Goal: Task Accomplishment & Management: Manage account settings

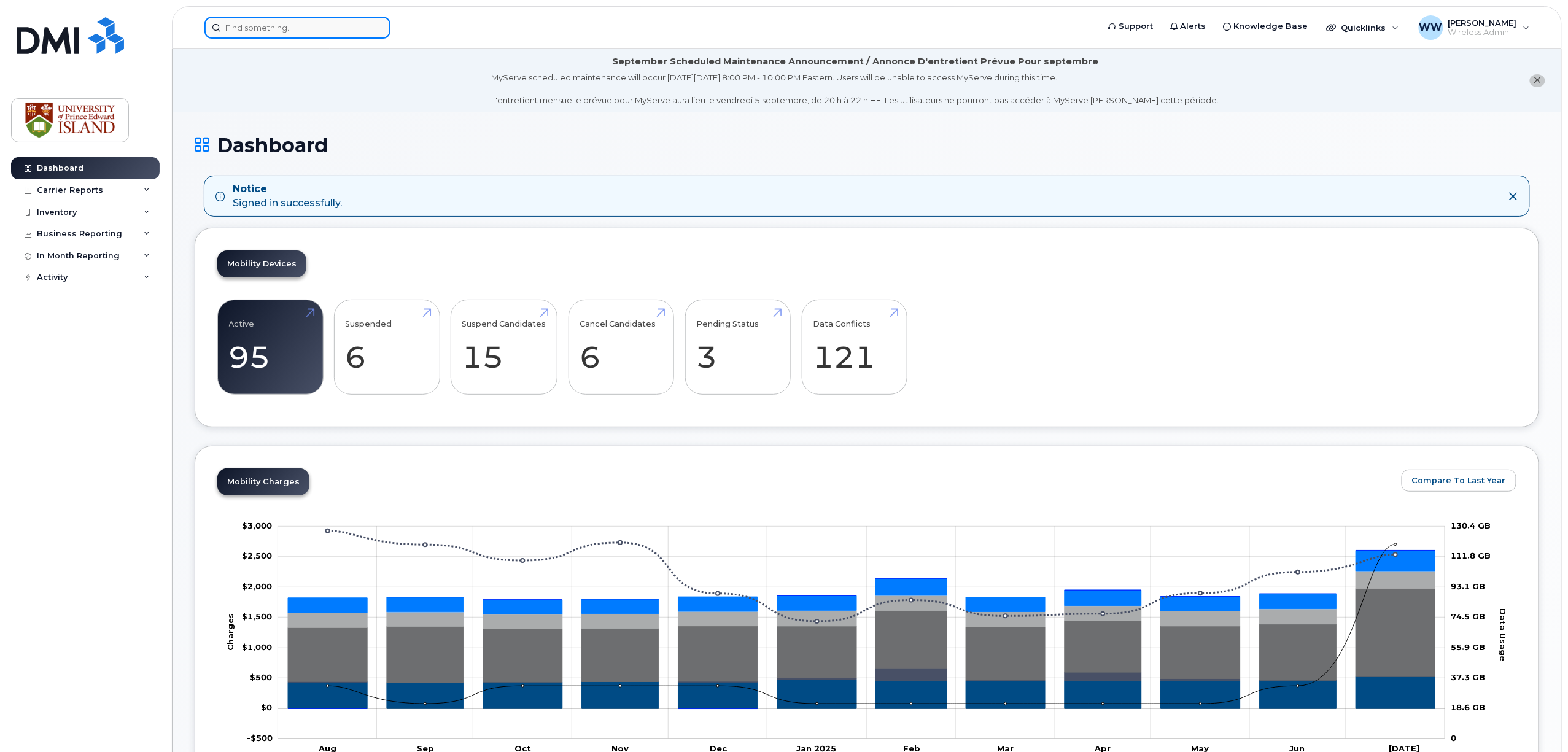
click at [359, 32] on input at bounding box center [298, 27] width 186 height 22
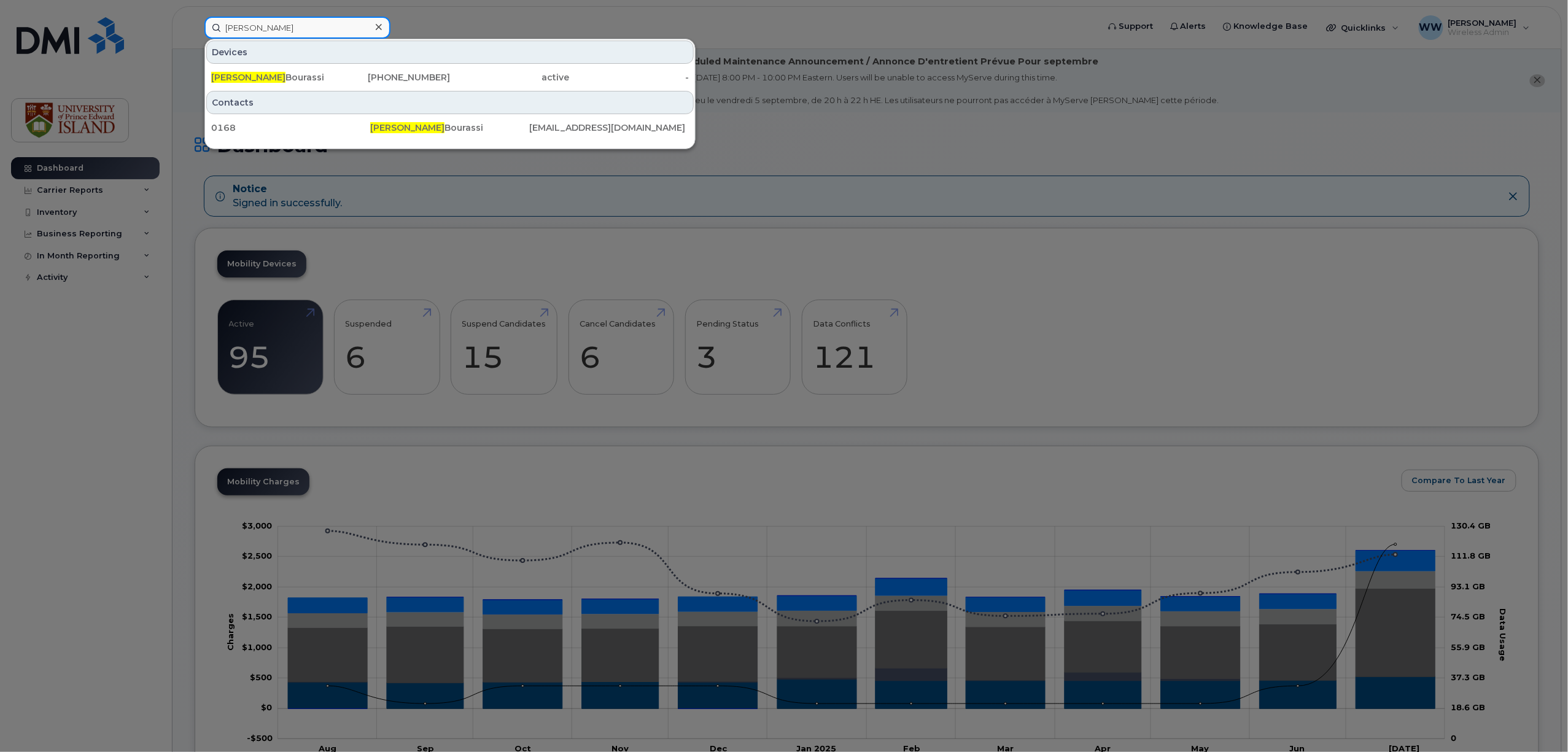
type input "simon"
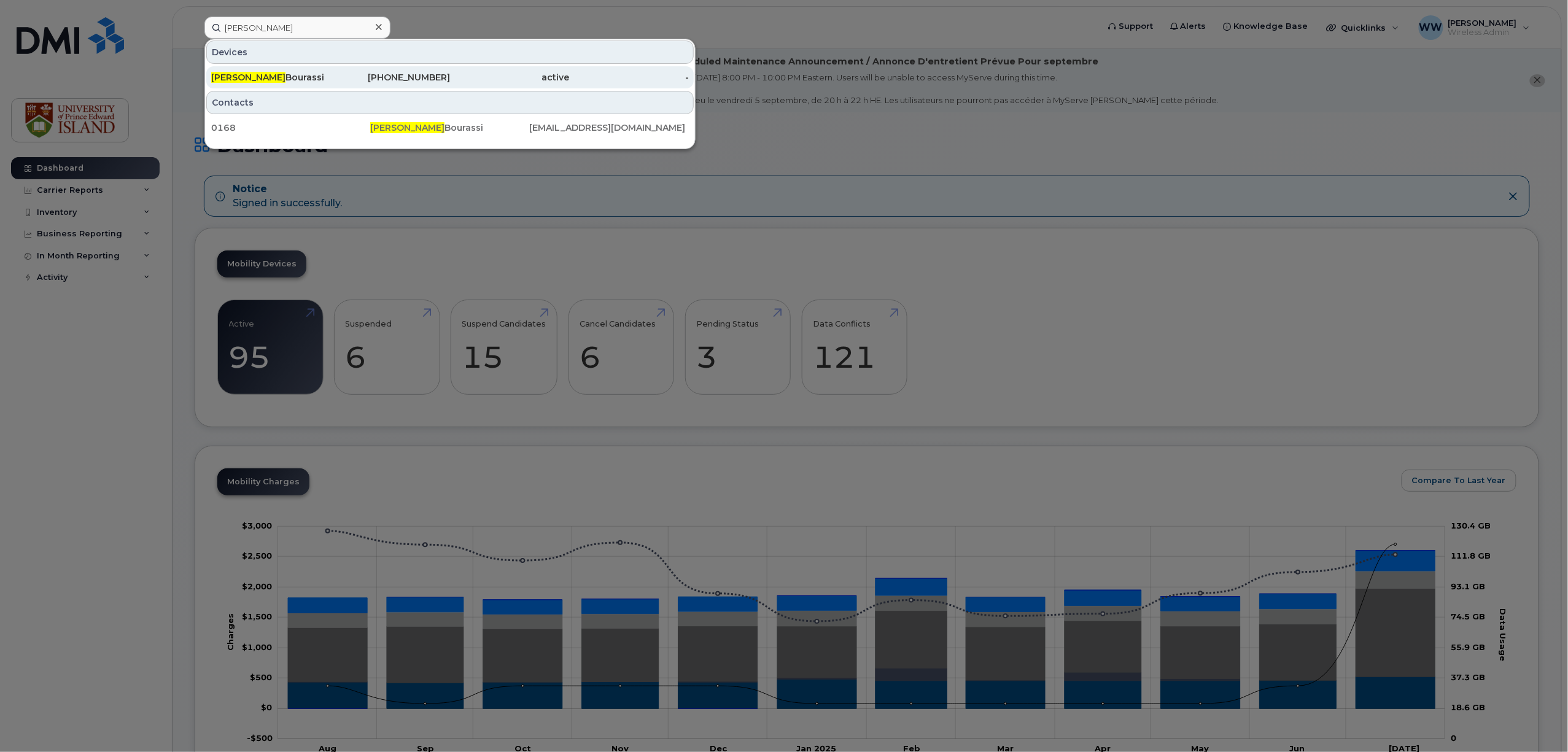
click at [280, 81] on div "Simon Bourassi" at bounding box center [271, 77] width 120 height 12
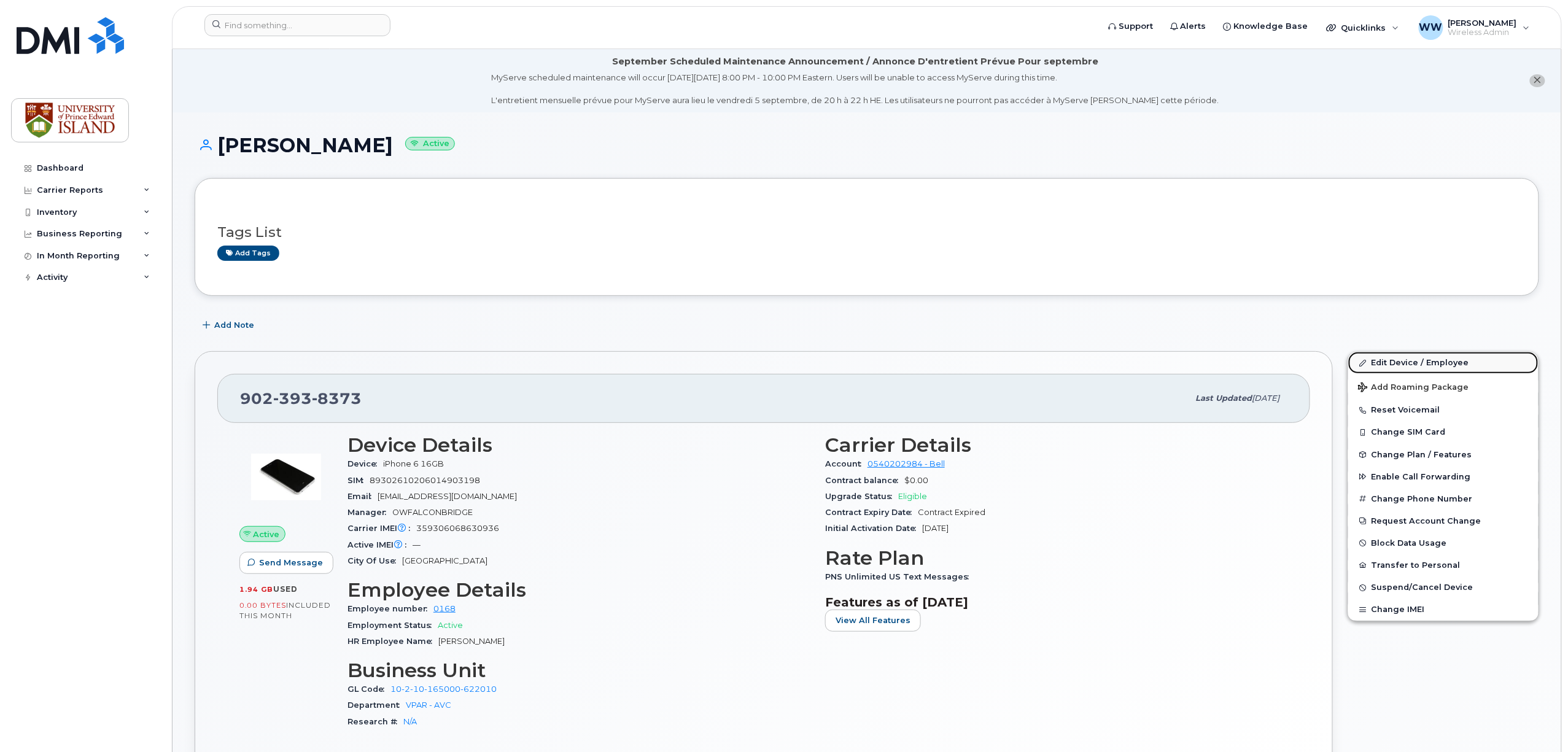
click at [1400, 362] on link "Edit Device / Employee" at bounding box center [1443, 362] width 191 height 22
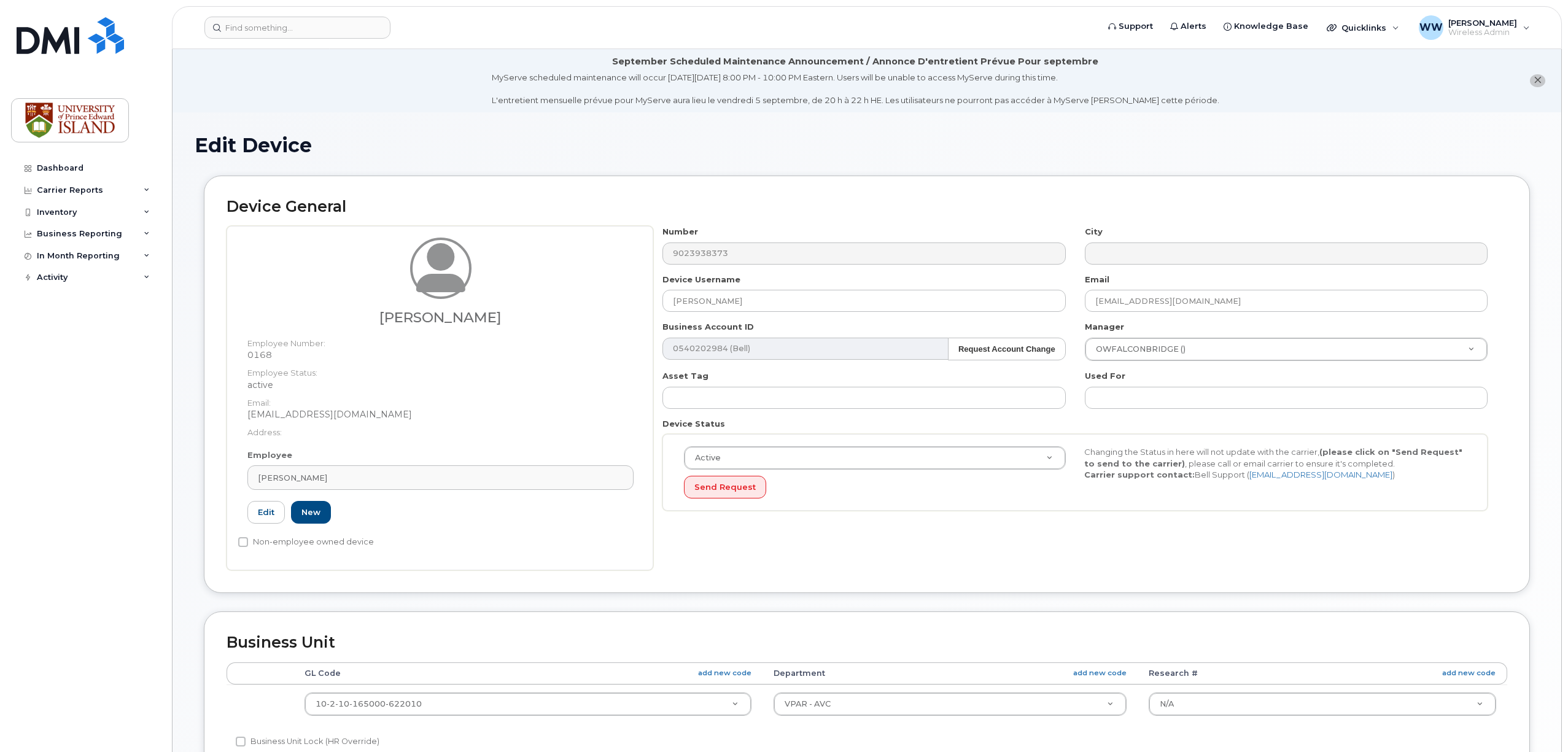
select select "2042298"
select select "2042284"
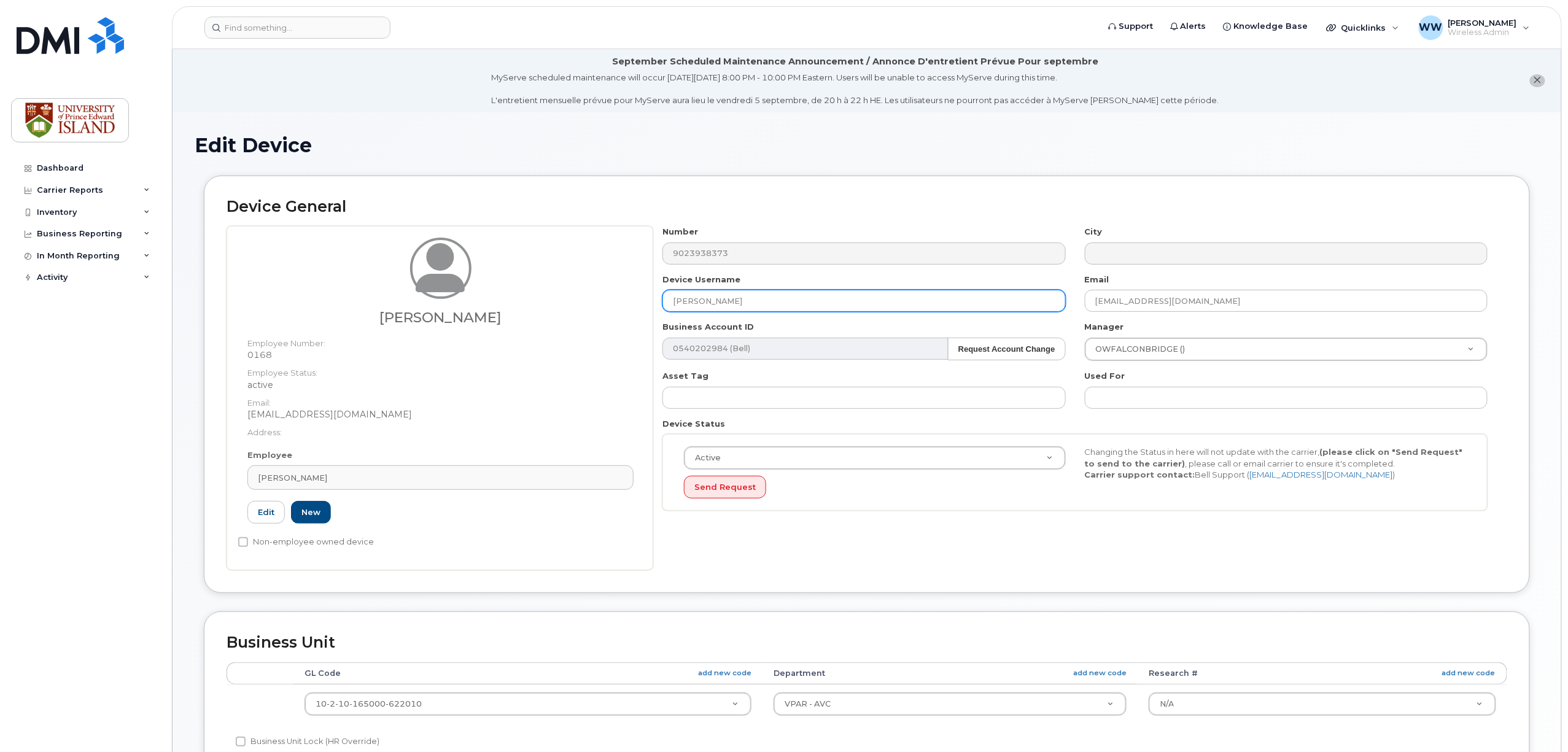
drag, startPoint x: 757, startPoint y: 298, endPoint x: 533, endPoint y: 302, distance: 224.0
click at [533, 302] on div "Simon Bourassi Employee Number: 0168 Employee Status: active Email: sbourassi@u…" at bounding box center [867, 397] width 1281 height 344
type input "Locum"
drag, startPoint x: 1189, startPoint y: 298, endPoint x: 972, endPoint y: 297, distance: 217.0
click at [970, 298] on div "Number 9023938373 City Device Username Locum Email sbourassi@upei.ca Business A…" at bounding box center [1075, 373] width 844 height 294
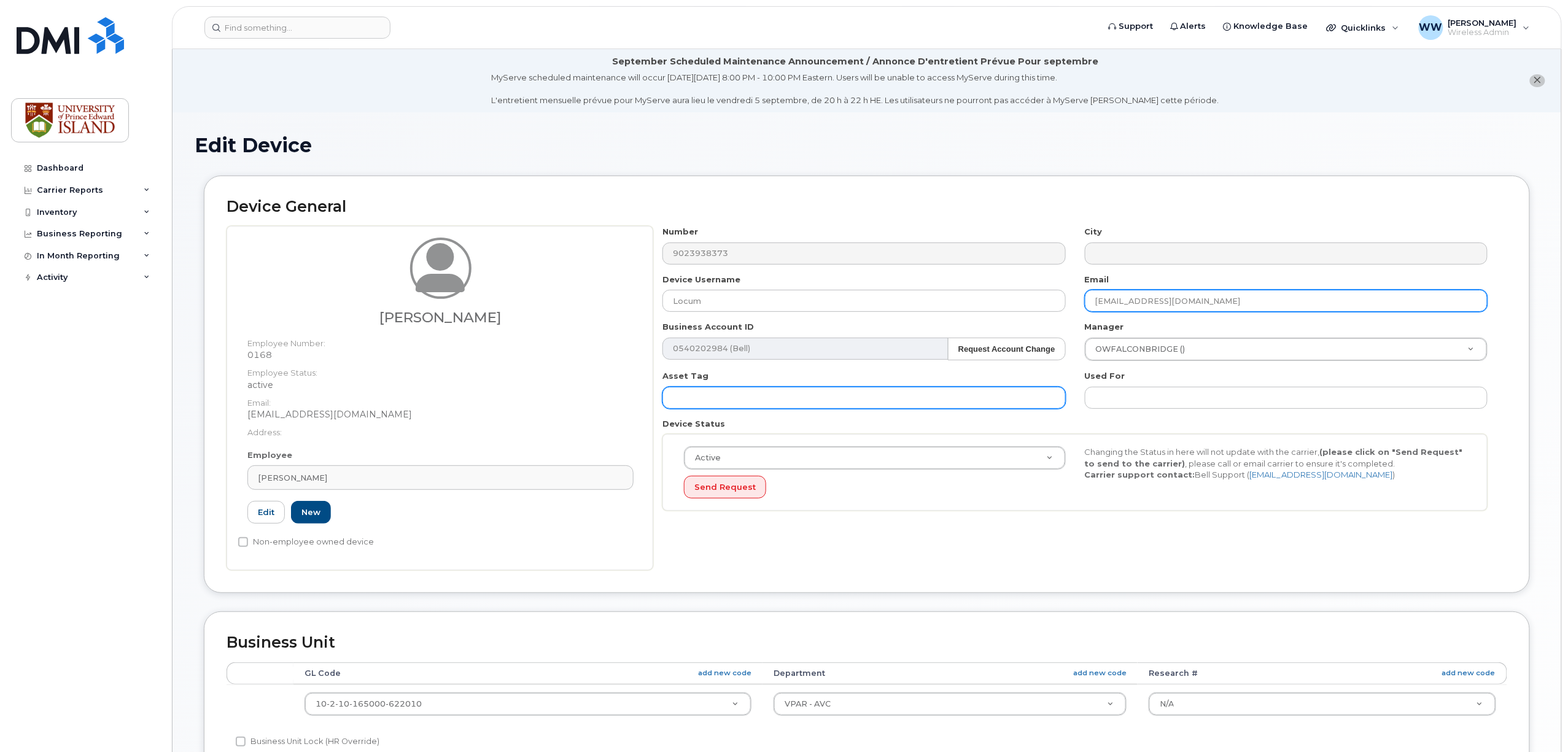
type input "[EMAIL_ADDRESS][DOMAIN_NAME]"
click at [785, 408] on input "text" at bounding box center [864, 397] width 403 height 22
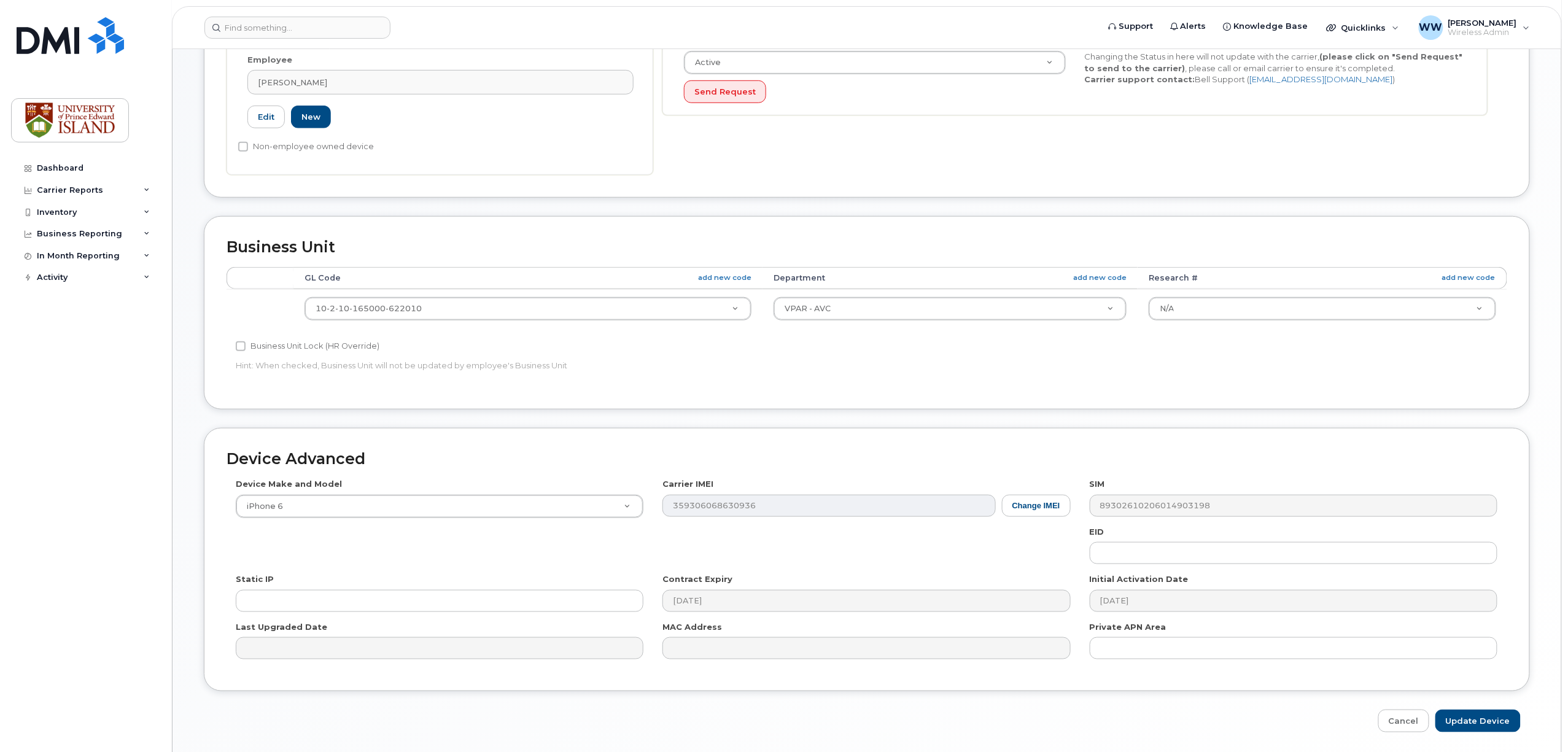
scroll to position [440, 0]
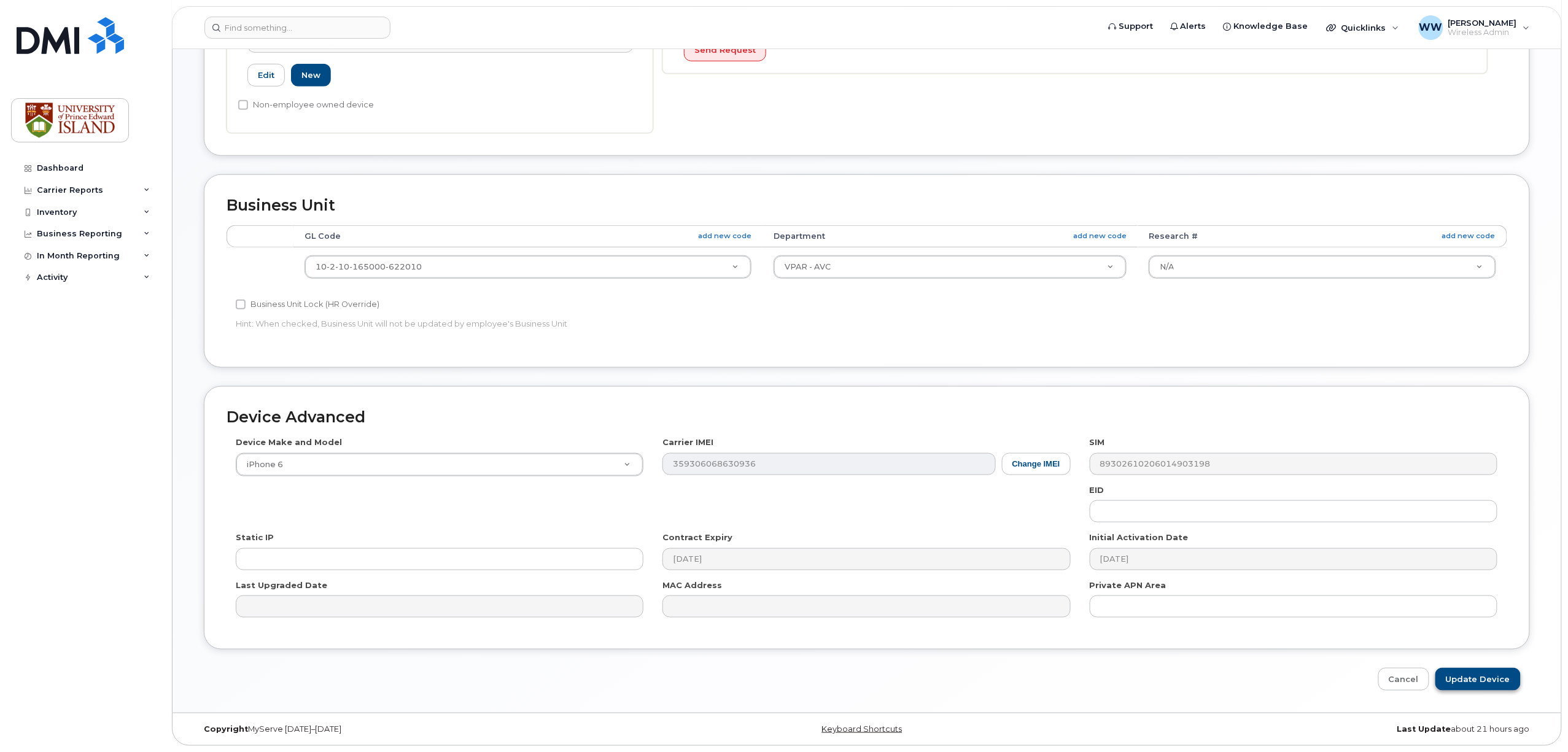
type input "sid21683"
click at [1465, 679] on input "Update Device" at bounding box center [1478, 679] width 85 height 23
type input "Saving..."
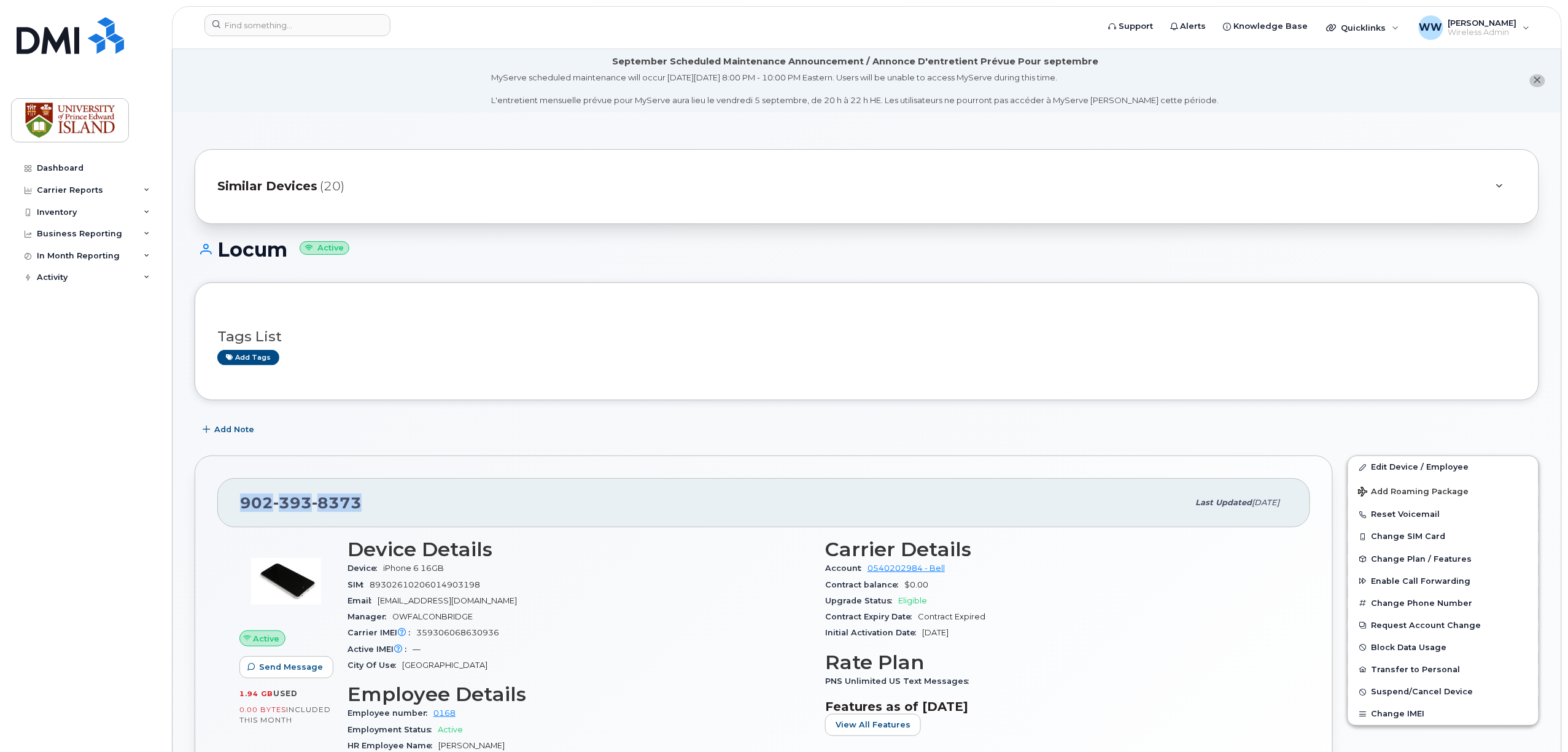
drag, startPoint x: 372, startPoint y: 502, endPoint x: 239, endPoint y: 502, distance: 133.0
click at [239, 502] on div "902 393 8373 Last updated Aug 29, 2025" at bounding box center [763, 502] width 1093 height 49
copy span "902 393 8373"
click at [1404, 470] on link "Edit Device / Employee" at bounding box center [1443, 467] width 191 height 22
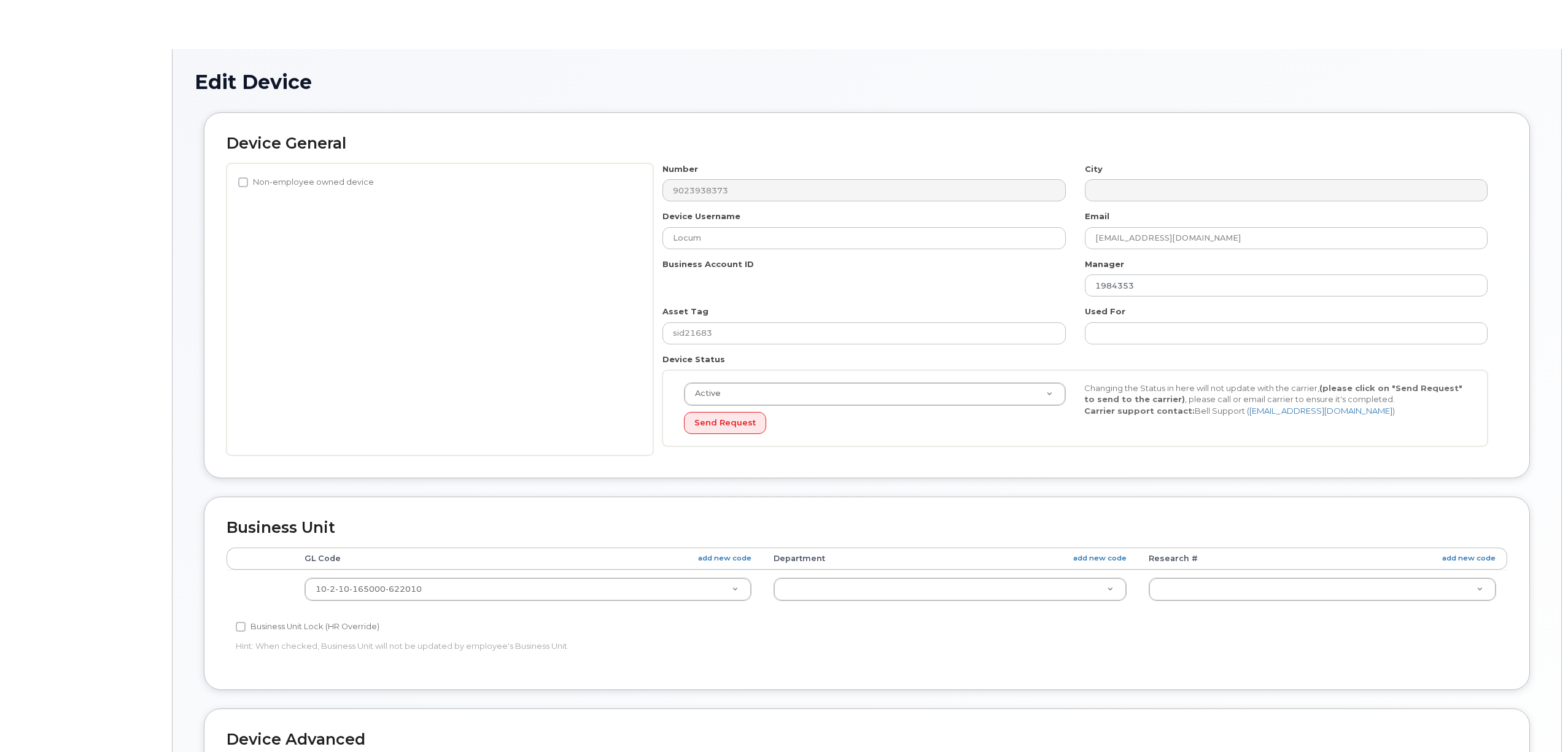
select select "2042298"
select select "2042284"
